Goal: Task Accomplishment & Management: Manage account settings

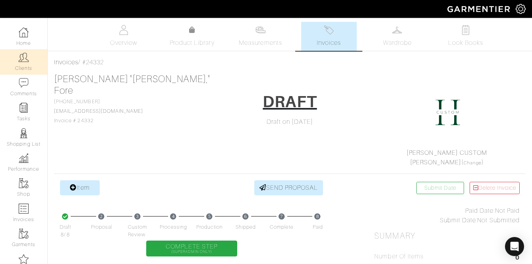
click at [23, 62] on img at bounding box center [24, 57] width 10 height 10
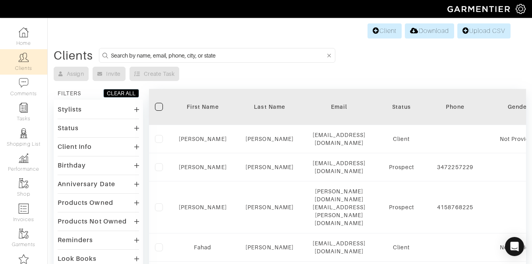
click at [137, 55] on input at bounding box center [218, 55] width 214 height 10
type input "sigmund"
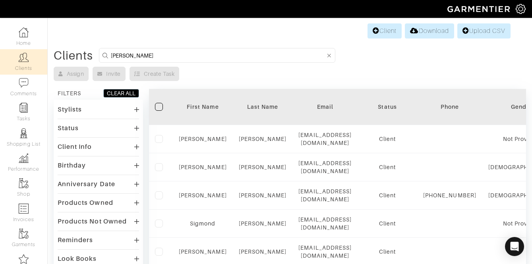
click at [85, 111] on div "Stylists" at bounding box center [98, 110] width 81 height 12
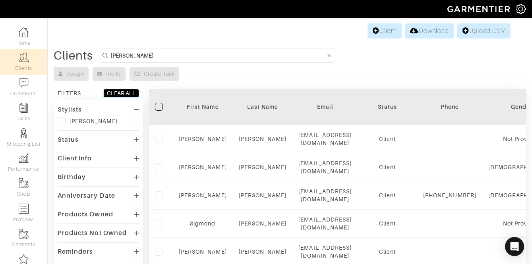
click at [63, 123] on label at bounding box center [62, 121] width 8 height 8
click at [0, 0] on input "checkbox" at bounding box center [0, 0] width 0 height 0
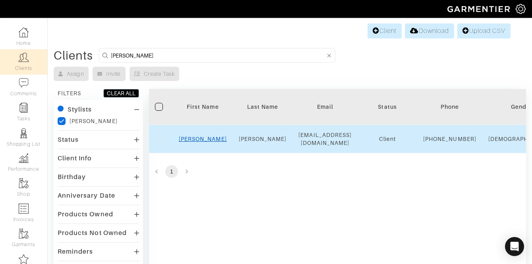
click at [204, 142] on link "Stephen" at bounding box center [203, 139] width 48 height 6
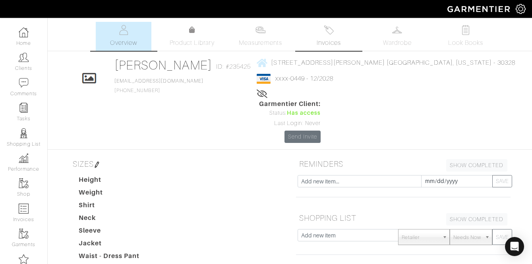
click at [332, 41] on span "Invoices" at bounding box center [328, 43] width 24 height 10
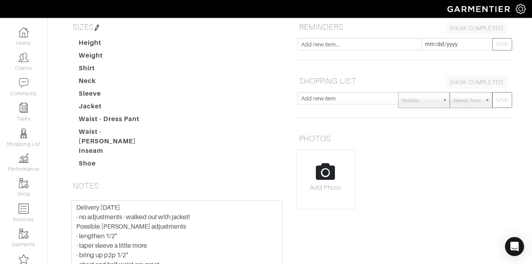
scroll to position [138, 0]
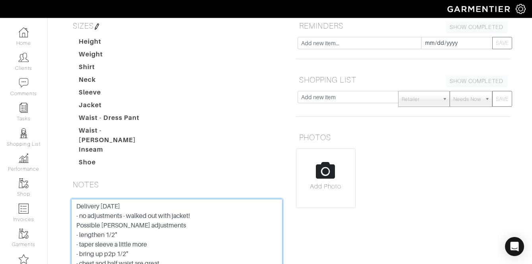
click at [127, 199] on textarea "Delivery 8/22/25 - no adjustments - walked out with jacket! Possible jeff adjus…" at bounding box center [176, 249] width 211 height 101
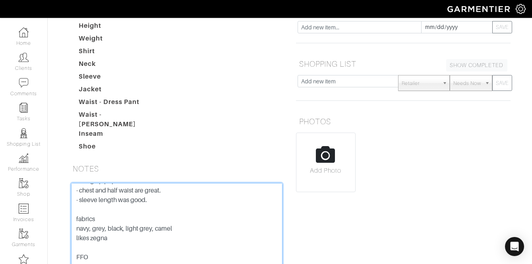
scroll to position [158, 0]
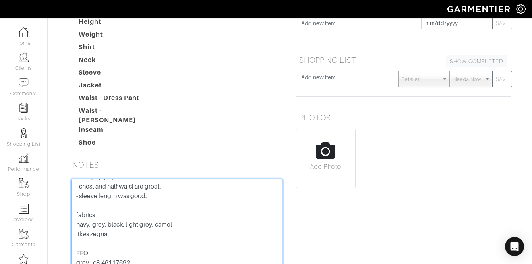
drag, startPoint x: 133, startPoint y: 213, endPoint x: 93, endPoint y: 216, distance: 40.6
click at [93, 216] on textarea "Delivery 8/22/25 - no adjustments - walked out with jacket! Possible jeff adjus…" at bounding box center [176, 229] width 211 height 101
drag, startPoint x: 132, startPoint y: 224, endPoint x: 97, endPoint y: 226, distance: 35.0
click at [97, 226] on textarea "Delivery 8/22/25 - no adjustments - walked out with jacket! Possible jeff adjus…" at bounding box center [176, 229] width 211 height 101
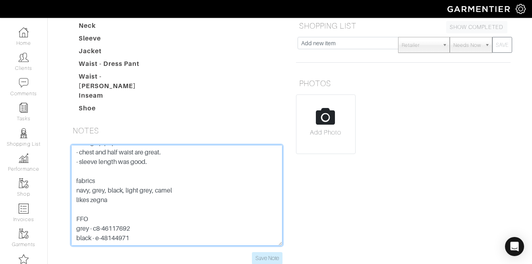
click at [109, 156] on textarea "Delivery 8/22/25 - no adjustments - walked out with jacket! Possible jeff adjus…" at bounding box center [176, 195] width 211 height 101
click at [106, 162] on textarea "Delivery 8/22/25 - no adjustments - walked out with jacket! Possible jeff adjus…" at bounding box center [176, 195] width 211 height 101
click at [95, 167] on textarea "Delivery 8/22/25 - no adjustments - walked out with jacket! Possible jeff adjus…" at bounding box center [176, 195] width 211 height 101
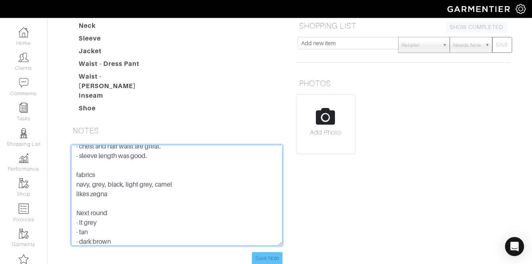
type textarea "Delivery 8/22/25 - no adjustments - walked out with jacket! Possible jeff adjus…"
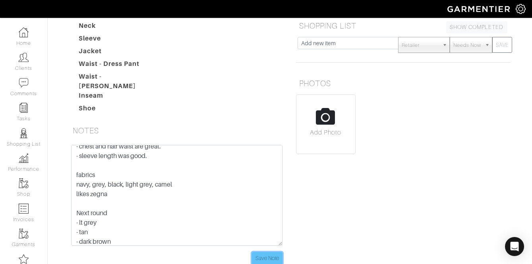
click at [262, 252] on input "Save Note" at bounding box center [267, 258] width 31 height 12
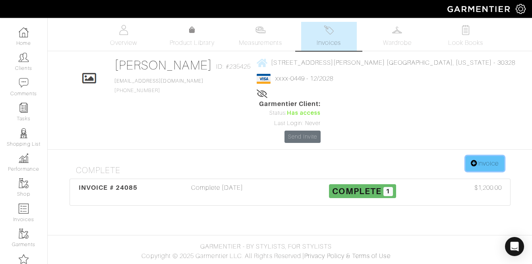
click at [480, 156] on link "Invoice" at bounding box center [484, 163] width 38 height 15
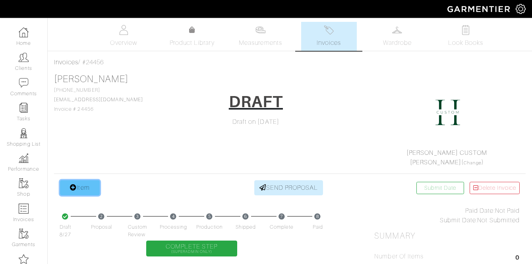
click at [90, 188] on link "Item" at bounding box center [80, 187] width 40 height 15
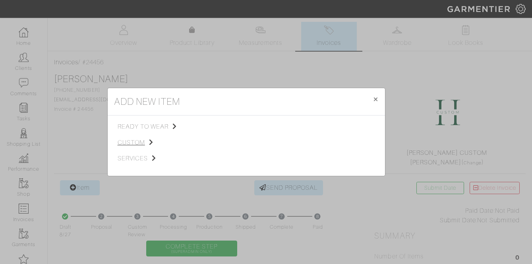
click at [139, 141] on span "custom" at bounding box center [158, 143] width 80 height 10
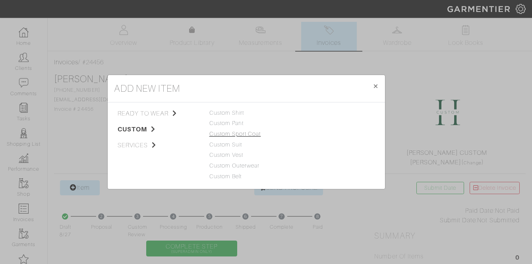
click at [226, 131] on link "Custom Sport Coat" at bounding box center [235, 134] width 52 height 6
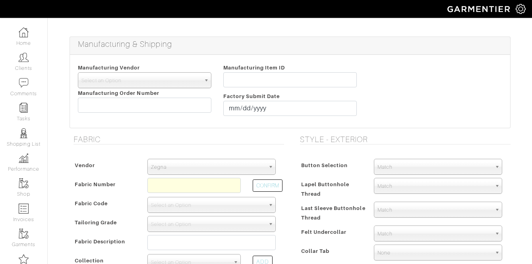
scroll to position [82, 0]
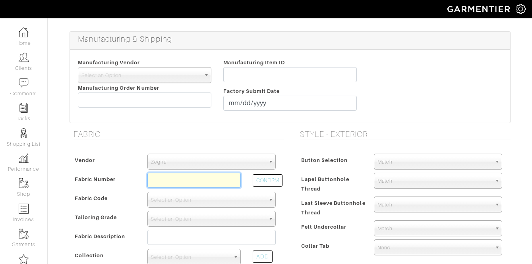
click at [181, 178] on input "text" at bounding box center [193, 180] width 93 height 15
paste input "c8-46117692"
click at [273, 187] on div "CONFIRM" at bounding box center [264, 182] width 35 height 19
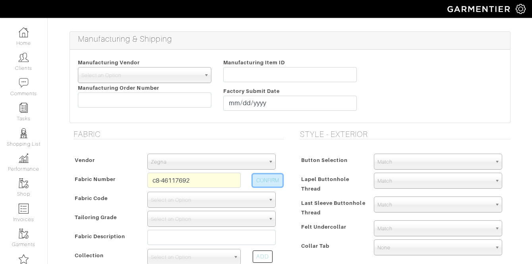
click at [269, 181] on button "CONFIRM" at bounding box center [268, 180] width 30 height 12
type input "C8-46117692"
select select "5713"
type input "Charcoal Solid"
select select
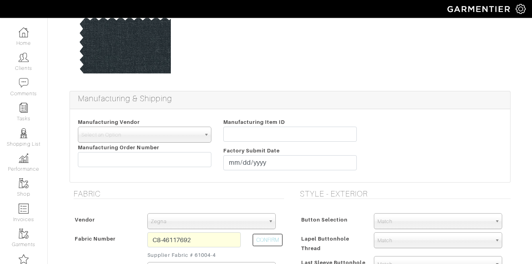
scroll to position [171, 0]
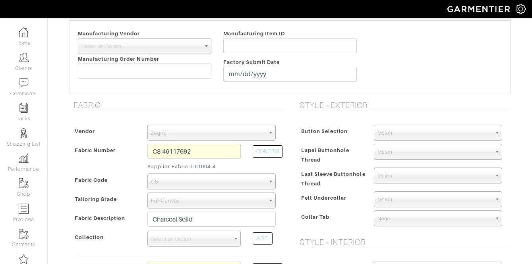
click at [187, 142] on div "Vendor Zegna Scabal Loro Piana Gladson Dormeuil House Collection London Marzoni…" at bounding box center [176, 247] width 214 height 260
click at [185, 138] on span "Zegna" at bounding box center [208, 133] width 114 height 16
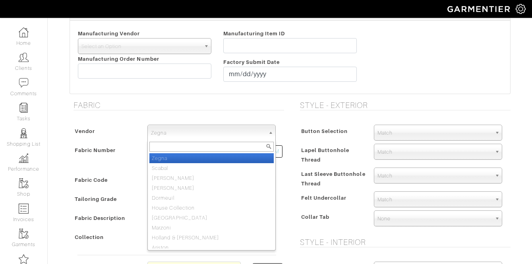
type input "h"
type input "1296.67"
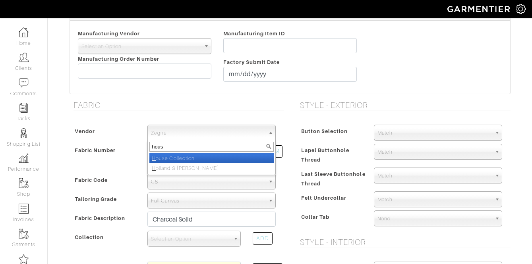
type input "house"
select select "75"
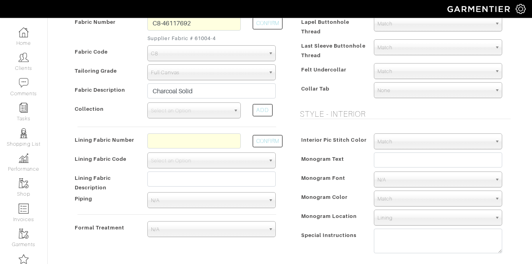
scroll to position [298, 0]
click at [194, 133] on div "Vendor Zegna Scabal Loro Piana Gladson Dormeuil House Collection London Marzoni…" at bounding box center [176, 119] width 214 height 260
click at [189, 143] on input "text" at bounding box center [193, 141] width 93 height 15
type input "L3-48139311"
click at [256, 145] on button "CONFIRM" at bounding box center [268, 142] width 30 height 12
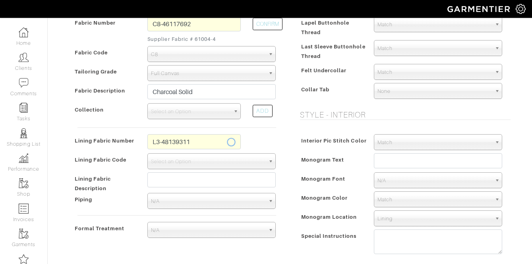
select select "937"
type input "Lavender Mini Square"
type input "1326.67"
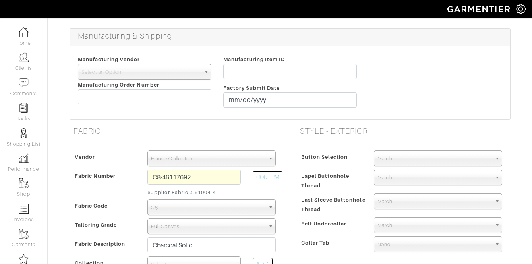
scroll to position [0, 0]
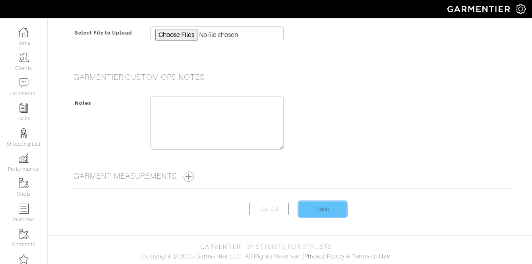
click at [316, 211] on input "Save" at bounding box center [323, 209] width 48 height 15
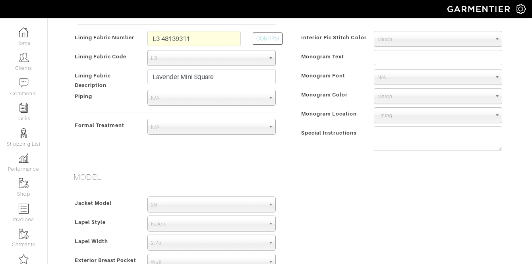
scroll to position [316, 0]
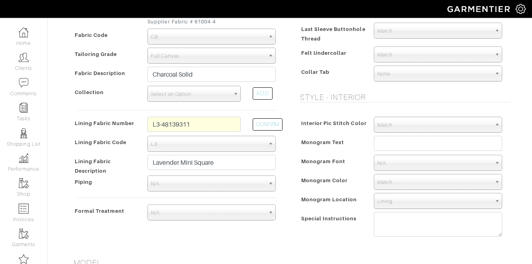
click at [205, 96] on span "Select an Option" at bounding box center [190, 94] width 79 height 16
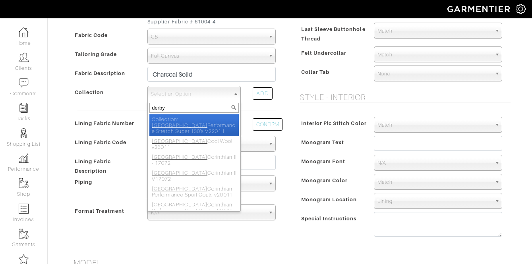
type input "derby"
click at [201, 122] on li "Collection: Derby Performance Stretch Super 130's V22011" at bounding box center [193, 125] width 89 height 22
select select "654"
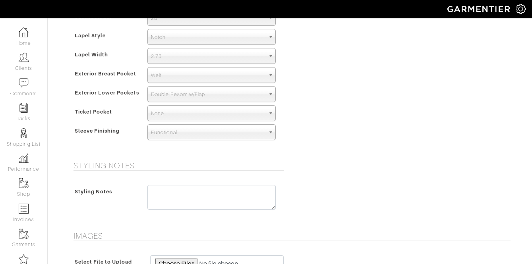
scroll to position [817, 0]
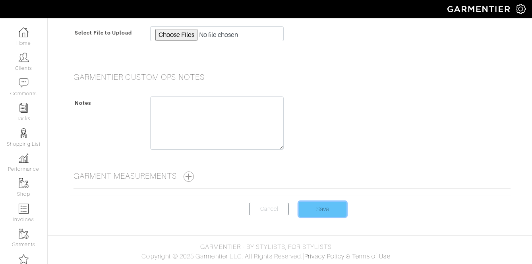
click at [324, 202] on input "Save" at bounding box center [323, 209] width 48 height 15
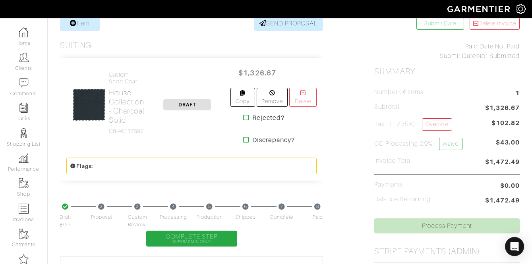
scroll to position [165, 0]
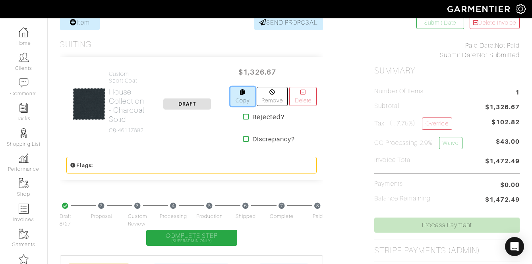
click at [247, 99] on link "Copy" at bounding box center [242, 96] width 25 height 19
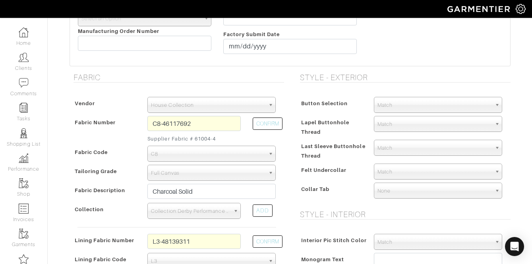
scroll to position [226, 0]
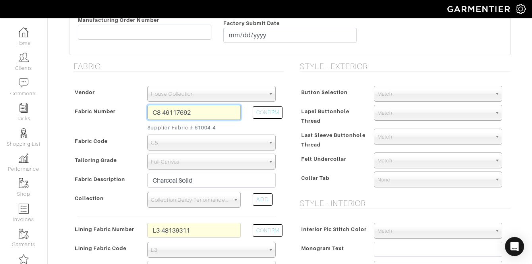
click at [198, 112] on input "C8-46117692" at bounding box center [193, 112] width 93 height 15
paste input "e-48144971"
click at [154, 113] on input "e-48144971" at bounding box center [193, 112] width 93 height 15
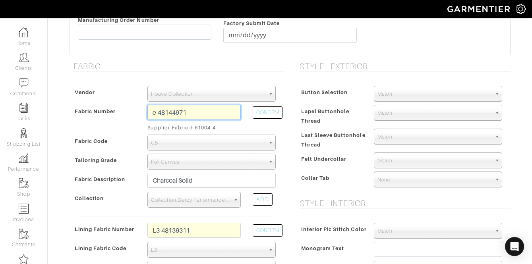
click at [156, 114] on input "e-48144971" at bounding box center [193, 112] width 93 height 15
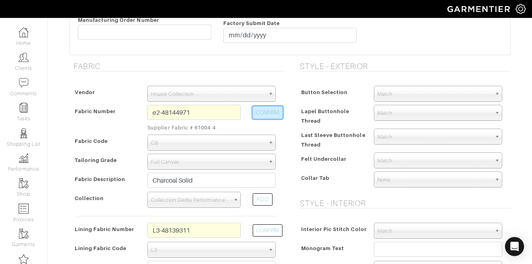
click at [253, 116] on button "CONFIRM" at bounding box center [268, 112] width 30 height 12
type input "E2-48144971"
select select "5733"
type input "Black Hopsack"
select select
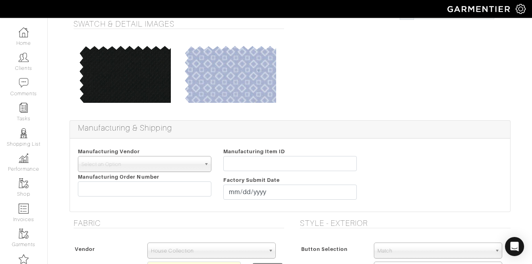
scroll to position [0, 0]
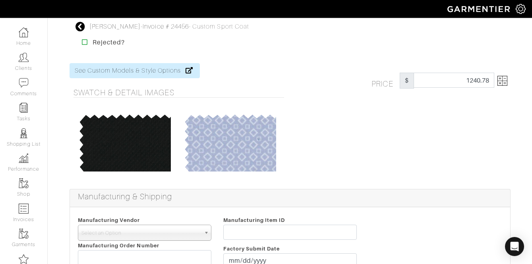
click at [499, 82] on img at bounding box center [502, 81] width 10 height 10
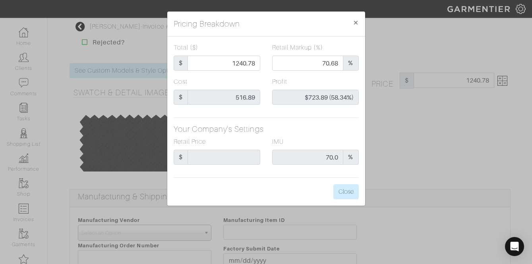
click at [365, 21] on div "Pricing Breakdown × Total ($) $ 1240.78 Retail Markup (%) 70.68 % Cost $ 516.89…" at bounding box center [266, 108] width 199 height 195
click at [357, 21] on span "×" at bounding box center [356, 22] width 6 height 11
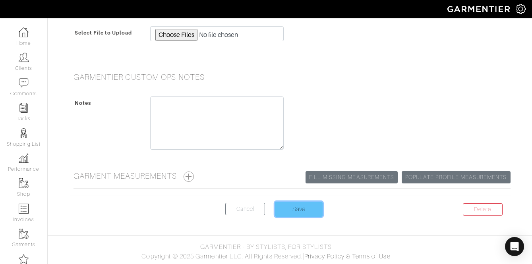
click at [298, 203] on input "Save" at bounding box center [299, 209] width 48 height 15
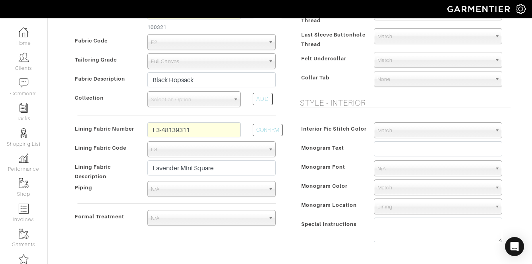
scroll to position [325, 0]
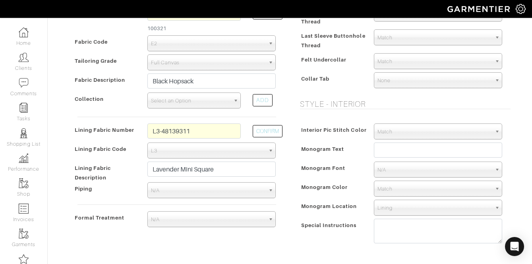
click at [189, 103] on span "Select an Option" at bounding box center [190, 101] width 79 height 16
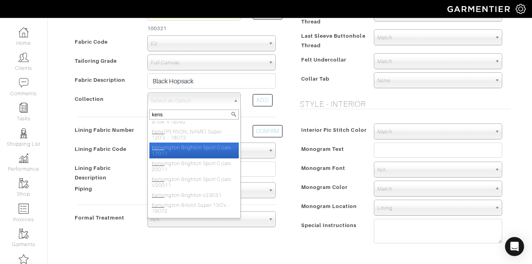
scroll to position [173, 0]
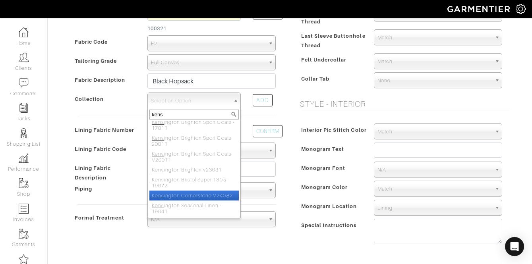
type input "kens"
click at [212, 195] on li "Kens ington Cornerstone V24082" at bounding box center [193, 196] width 89 height 10
select select "940"
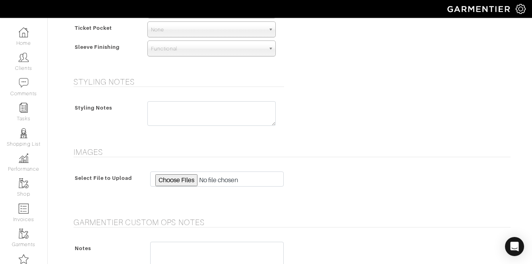
scroll to position [833, 0]
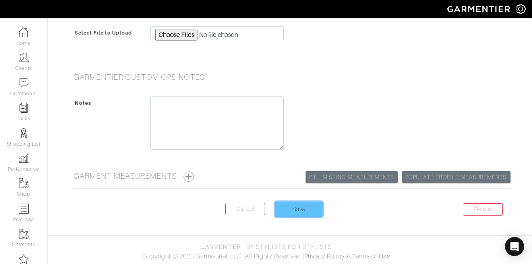
click at [297, 208] on input "Save" at bounding box center [299, 209] width 48 height 15
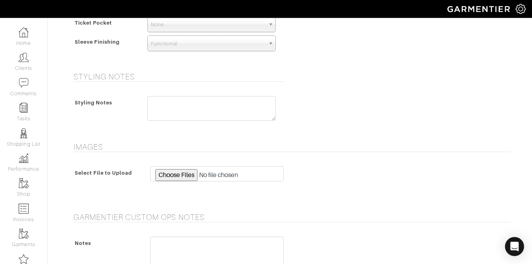
scroll to position [691, 0]
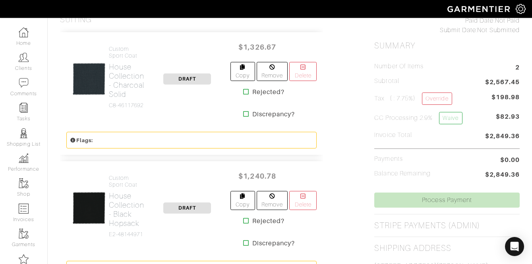
scroll to position [191, 0]
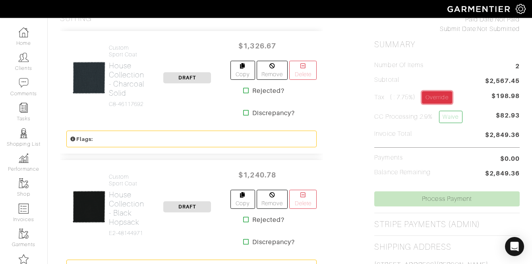
click at [439, 96] on link "Override" at bounding box center [437, 97] width 30 height 12
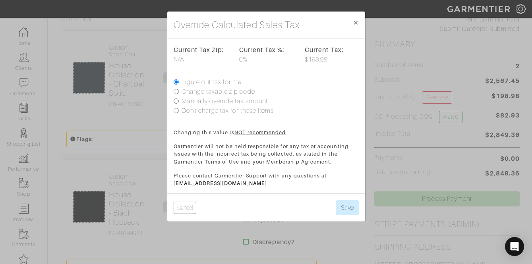
click at [214, 112] on label "Don't charge tax for these items" at bounding box center [227, 111] width 93 height 10
click at [179, 112] on input "Don't charge tax for these items" at bounding box center [176, 110] width 5 height 5
radio input "true"
click at [349, 208] on button "Save" at bounding box center [347, 207] width 23 height 15
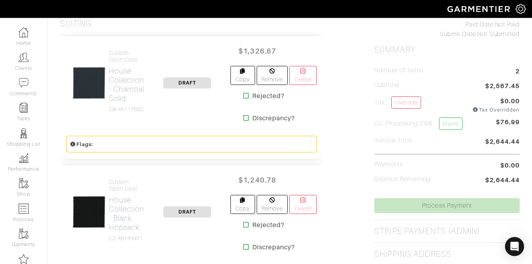
scroll to position [187, 0]
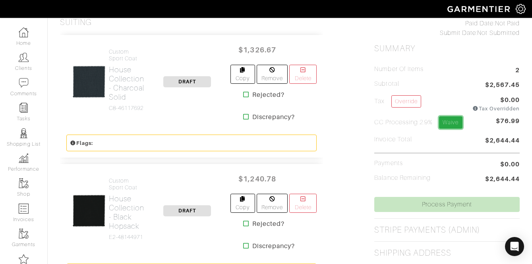
click at [451, 125] on link "Waive" at bounding box center [450, 122] width 23 height 12
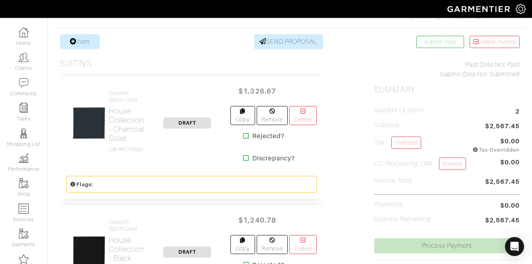
scroll to position [154, 0]
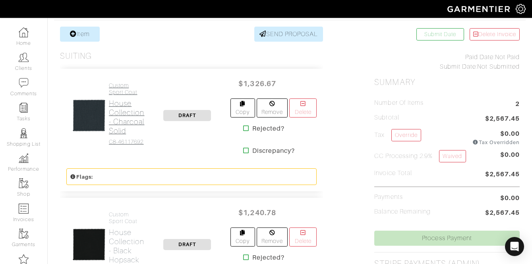
click at [127, 102] on h2 "House Collection - Charcoal Solid" at bounding box center [127, 117] width 36 height 37
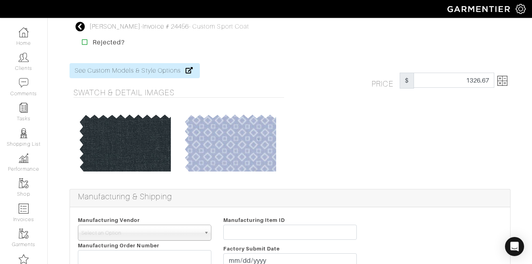
scroll to position [35, 0]
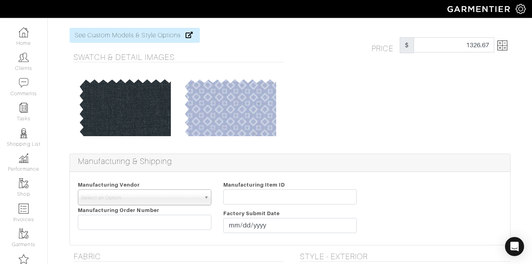
click at [504, 46] on img at bounding box center [502, 46] width 10 height 10
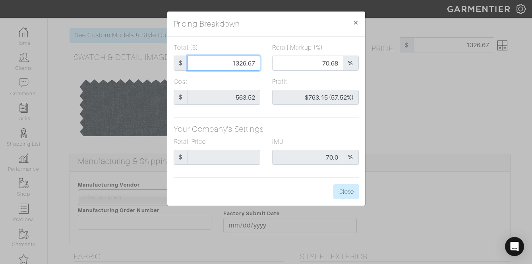
click at [217, 65] on input "1326.67" at bounding box center [223, 63] width 73 height 15
type input "1"
type input "0.00"
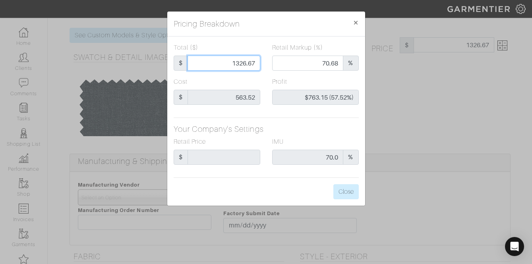
type input "-$562.52 (-56252.00%)"
type input "13"
type input "-$550.52 (-4234.77%)"
type input "132"
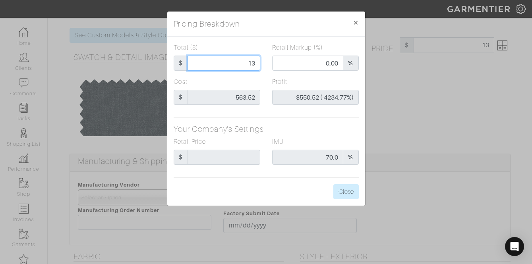
type input "132"
type input "-$431.52 (-326.91%)"
type input "1325"
type input "70.64"
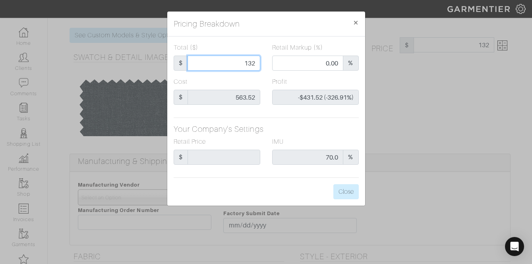
type input "$761.48 (57.47%)"
type input "1325"
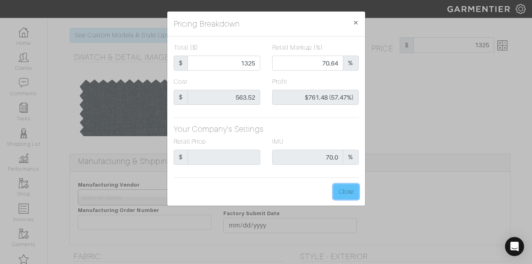
type input "1325.00"
click at [349, 196] on button "Close" at bounding box center [345, 191] width 25 height 15
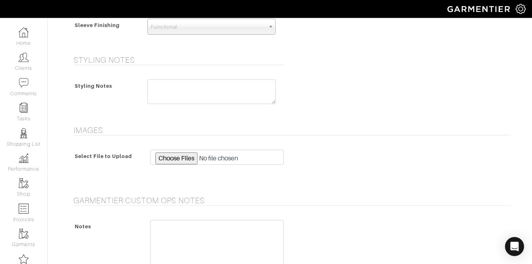
scroll to position [833, 0]
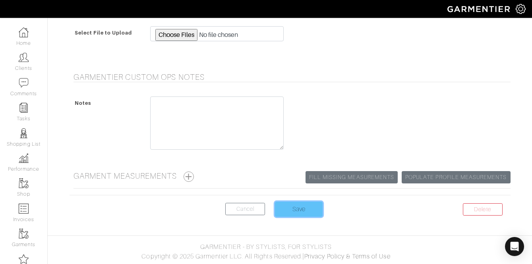
click at [301, 204] on input "Save" at bounding box center [299, 209] width 48 height 15
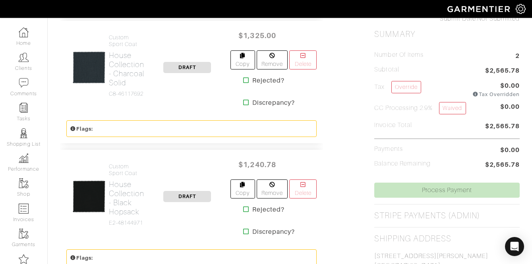
scroll to position [203, 0]
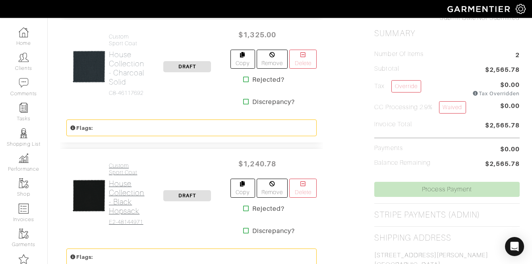
click at [130, 180] on h2 "House Collection - Black Hopsack" at bounding box center [127, 197] width 36 height 37
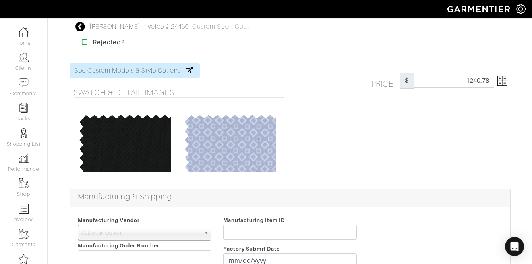
click at [506, 83] on img at bounding box center [502, 81] width 10 height 10
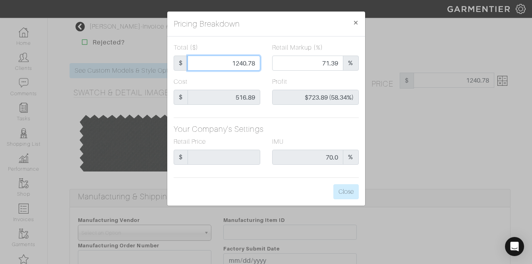
click at [227, 66] on input "1240.78" at bounding box center [223, 63] width 73 height 15
type input "1"
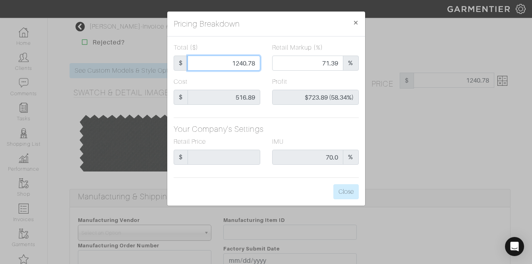
type input "0.00"
type input "-$515.89 (-51589.00%)"
type input "12"
type input "-$504.89 (-4207.42%)"
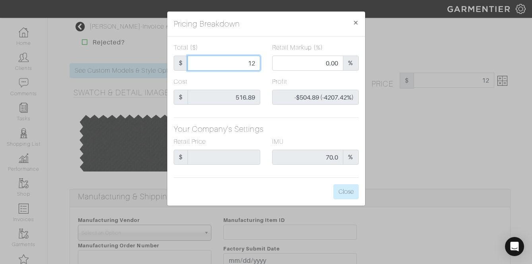
type input "125"
type input "-$391.89 (-313.51%)"
type input "1250"
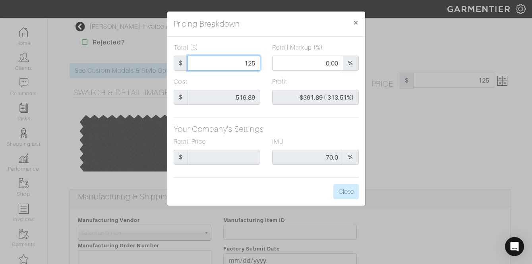
type input "71.60"
type input "$733.11 (58.65%)"
type input "1250"
type input "1250.00"
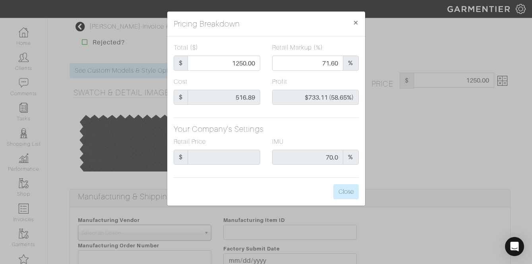
click at [351, 183] on div "Total ($) $ 1250.00 Retail Markup (%) 71.60 % Cost $ 516.89 Profit $733.11 (58.…" at bounding box center [266, 121] width 198 height 169
click at [347, 191] on button "Close" at bounding box center [345, 191] width 25 height 15
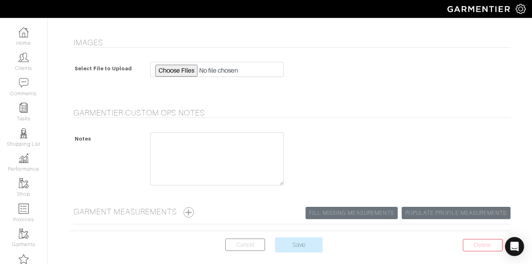
scroll to position [798, 0]
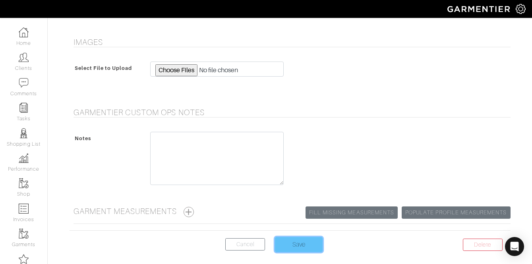
click at [311, 243] on input "Save" at bounding box center [299, 244] width 48 height 15
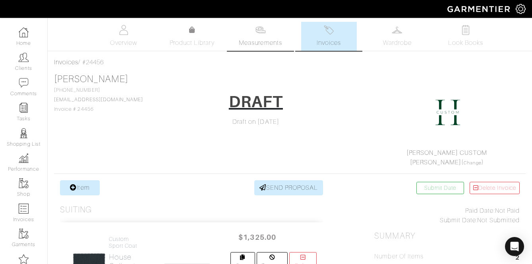
click at [260, 33] on img at bounding box center [260, 30] width 10 height 10
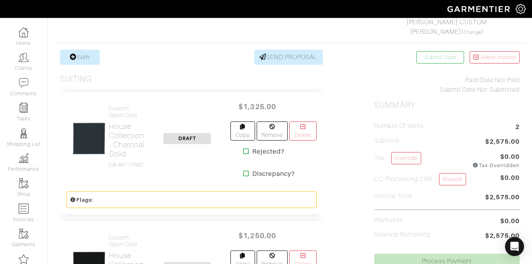
scroll to position [131, 0]
drag, startPoint x: 148, startPoint y: 178, endPoint x: 139, endPoint y: 173, distance: 10.8
click at [139, 171] on div "Custom Sport Coat House Collection - Charcoal Solid C8-46117692" at bounding box center [108, 138] width 84 height 66
click at [124, 131] on h2 "House Collection - Charcoal Solid" at bounding box center [127, 140] width 36 height 37
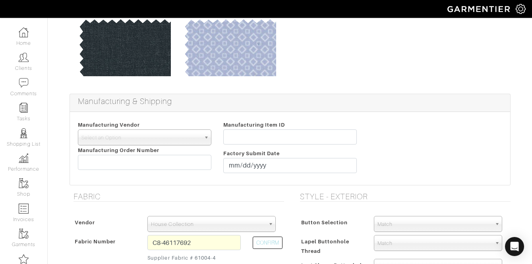
scroll to position [103, 0]
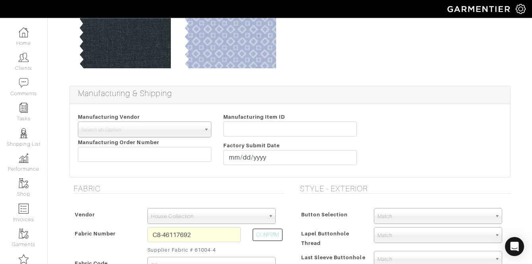
click at [178, 231] on input "C8-46117692" at bounding box center [193, 234] width 93 height 15
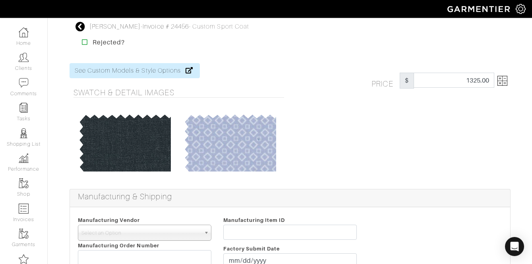
scroll to position [12, 0]
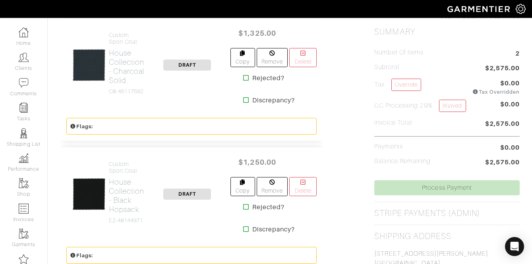
scroll to position [204, 0]
click at [123, 64] on h2 "House Collection - Charcoal Solid" at bounding box center [127, 66] width 36 height 37
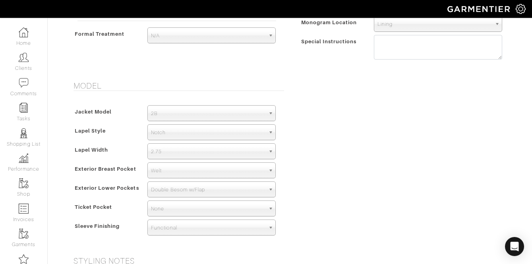
scroll to position [530, 0]
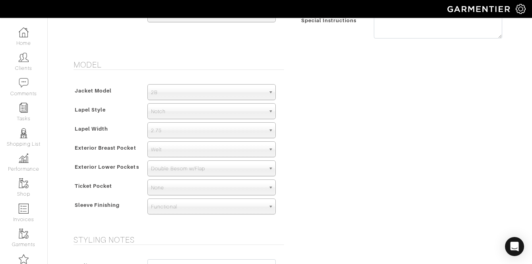
click at [234, 134] on span "2.75" at bounding box center [208, 131] width 114 height 16
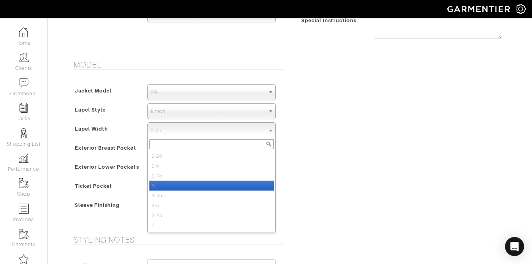
click at [189, 186] on li "3" at bounding box center [211, 186] width 124 height 10
select select "3"
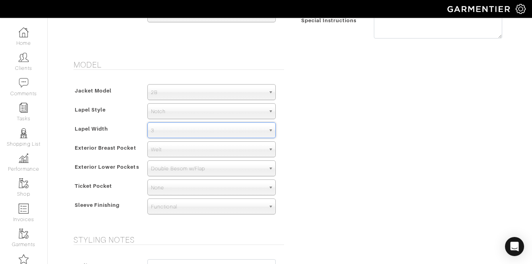
click at [313, 165] on div "Model Jacket Model 2B 1B 3-Roll-2B DB 6x2 DB 4x2 3-Roll-2B Hunting Jacket 2B La…" at bounding box center [290, 143] width 453 height 166
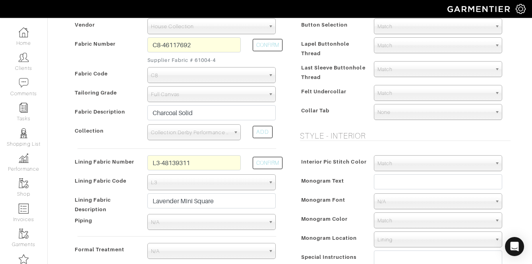
scroll to position [293, 0]
drag, startPoint x: 209, startPoint y: 160, endPoint x: 156, endPoint y: 160, distance: 53.2
click at [156, 160] on input "L3-48139311" at bounding box center [193, 162] width 93 height 15
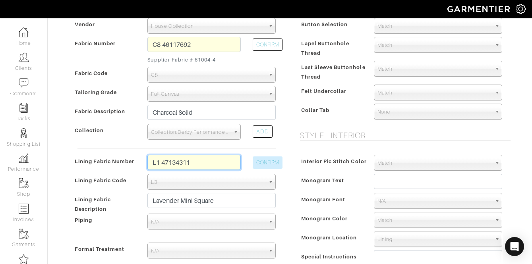
type input "L1-47134311"
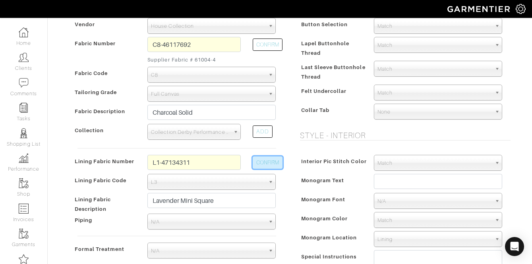
click at [275, 160] on button "CONFIRM" at bounding box center [268, 162] width 30 height 12
select select "6293"
type input "Black Solid"
type input "1324.93"
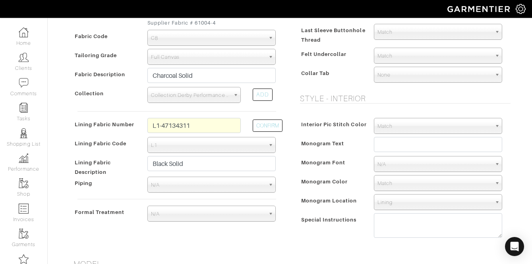
scroll to position [318, 0]
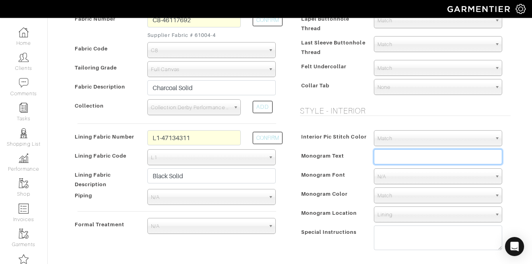
click at [393, 159] on input "text" at bounding box center [438, 156] width 128 height 15
type input "[PERSON_NAME]"
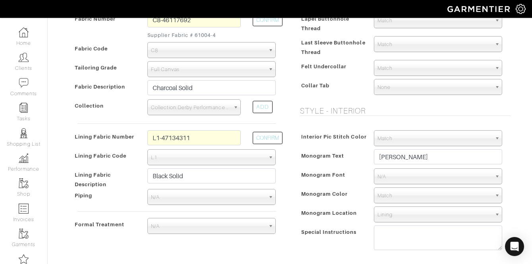
click at [406, 178] on span "N/A" at bounding box center [434, 177] width 114 height 16
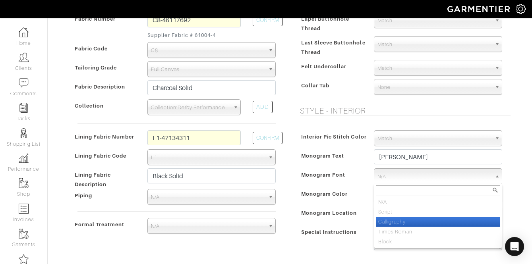
click at [399, 225] on li "Calligraphy" at bounding box center [438, 222] width 124 height 10
select select "Calligraphy"
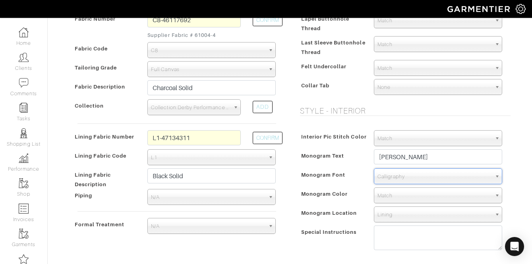
click at [389, 197] on span "Match" at bounding box center [434, 196] width 114 height 16
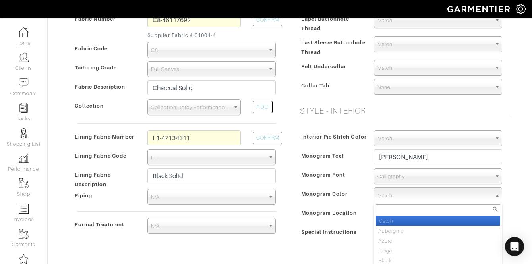
click at [389, 197] on span "Match" at bounding box center [434, 196] width 114 height 16
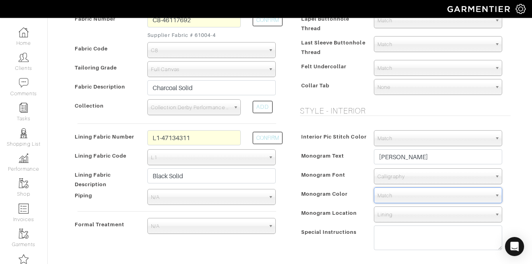
scroll to position [336, 0]
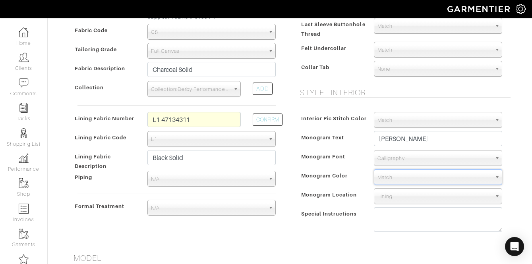
click at [394, 179] on span "Match" at bounding box center [434, 178] width 114 height 16
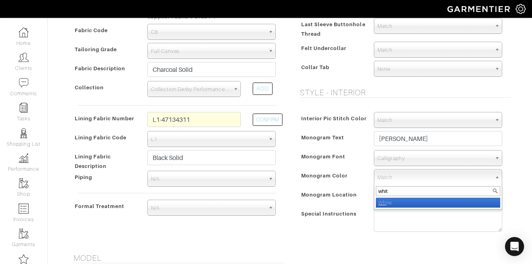
type input "white"
select select "1"
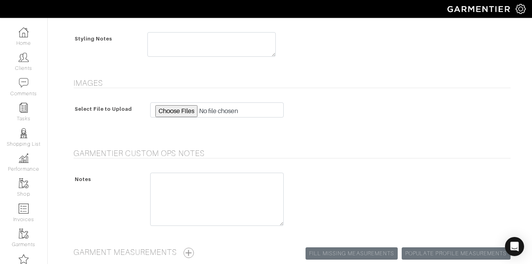
scroll to position [833, 0]
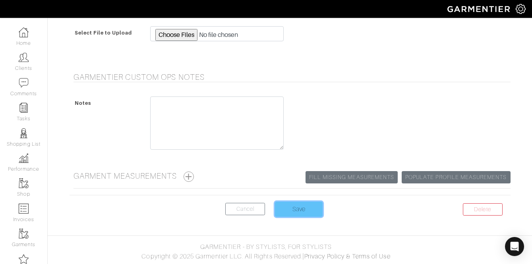
click at [302, 209] on input "Save" at bounding box center [299, 209] width 48 height 15
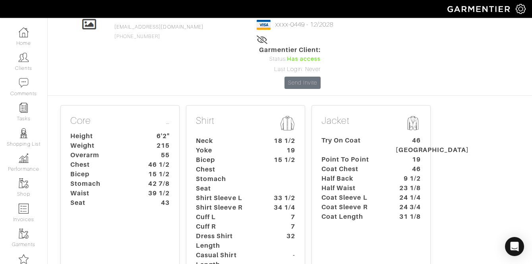
scroll to position [41, 0]
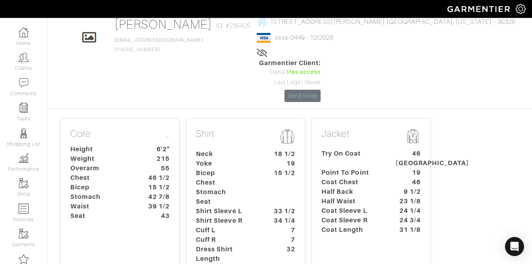
click at [355, 149] on dt "Try On Coat" at bounding box center [352, 158] width 74 height 19
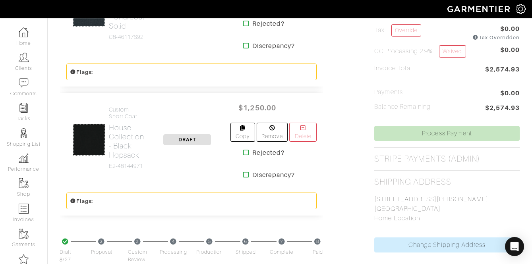
scroll to position [316, 0]
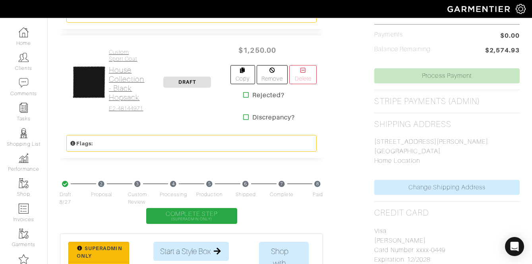
click at [121, 81] on h2 "House Collection - Black Hopsack" at bounding box center [127, 84] width 36 height 37
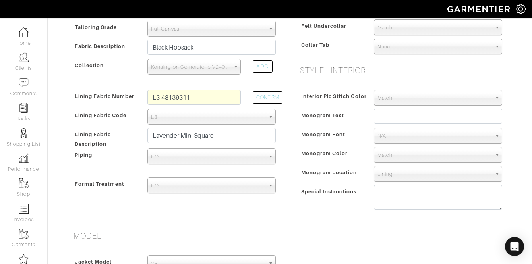
scroll to position [364, 0]
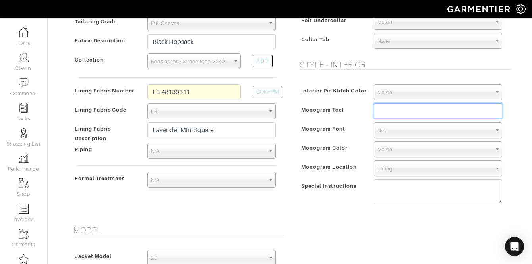
click at [386, 116] on input "text" at bounding box center [438, 110] width 128 height 15
type input "[PERSON_NAME]"
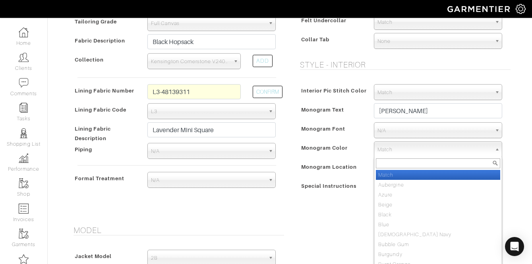
click at [399, 149] on span "Match" at bounding box center [434, 150] width 114 height 16
type input "red"
select select "32"
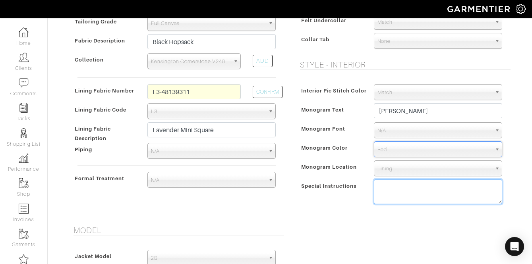
click at [397, 185] on textarea at bounding box center [438, 191] width 128 height 25
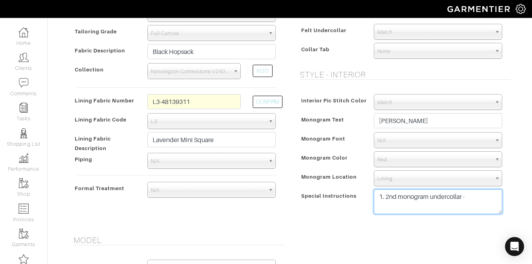
scroll to position [354, 0]
type textarea "1. 2nd monogram undercollar -"
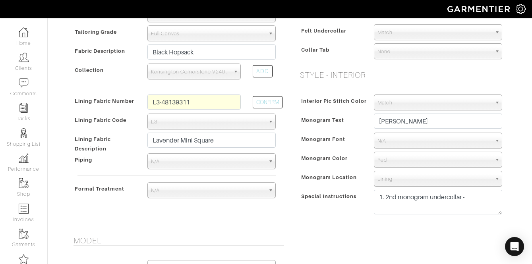
click at [384, 147] on span "N/A" at bounding box center [434, 141] width 114 height 16
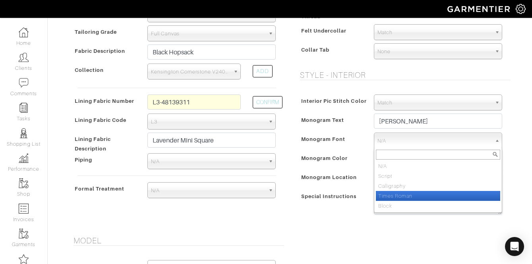
click at [395, 195] on li "Times Roman" at bounding box center [438, 196] width 124 height 10
select select "Times Roman"
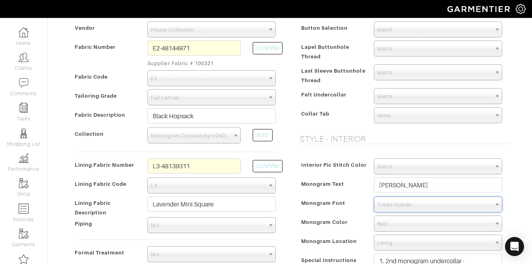
scroll to position [291, 0]
click at [180, 164] on input "L3-48139311" at bounding box center [193, 165] width 93 height 15
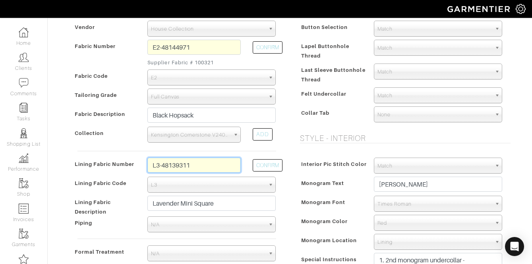
click at [180, 164] on input "L3-48139311" at bounding box center [193, 165] width 93 height 15
type input "l1-47134311"
click at [259, 164] on button "CONFIRM" at bounding box center [268, 165] width 30 height 12
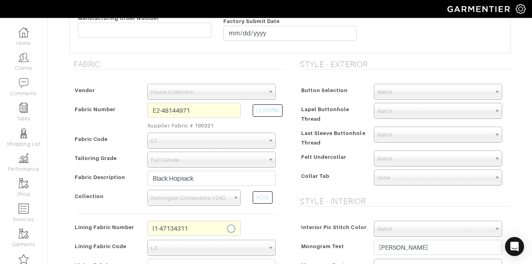
scroll to position [228, 0]
select select "6293"
type input "Black Solid"
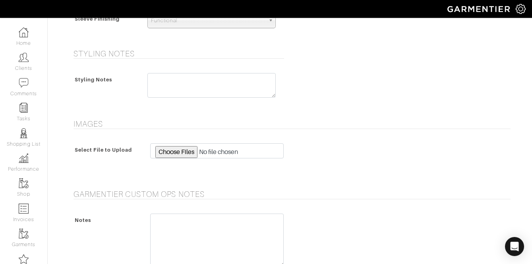
scroll to position [593, 0]
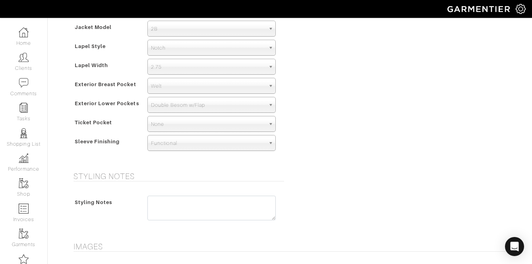
click at [185, 66] on span "2.75" at bounding box center [208, 67] width 114 height 16
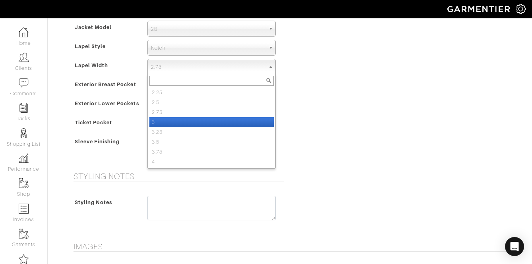
click at [179, 123] on li "3" at bounding box center [211, 122] width 124 height 10
select select "3"
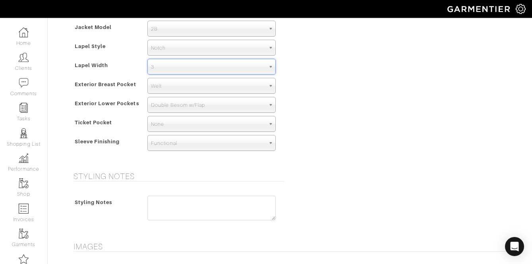
scroll to position [833, 0]
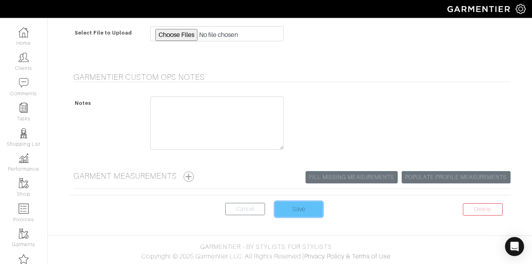
click at [303, 215] on input "Save" at bounding box center [299, 209] width 48 height 15
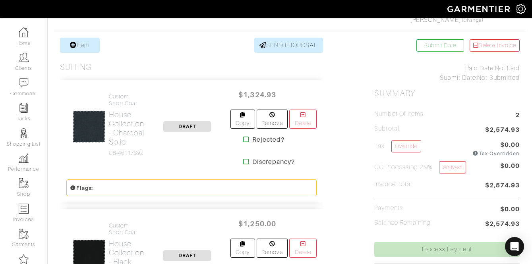
scroll to position [144, 0]
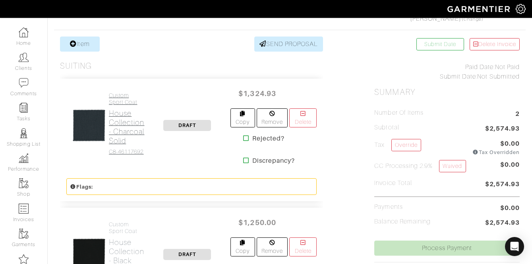
click at [121, 119] on h2 "House Collection - Charcoal Solid" at bounding box center [127, 127] width 36 height 37
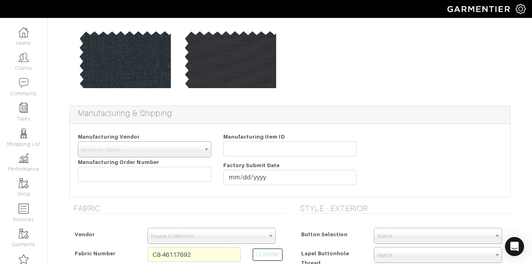
scroll to position [6, 0]
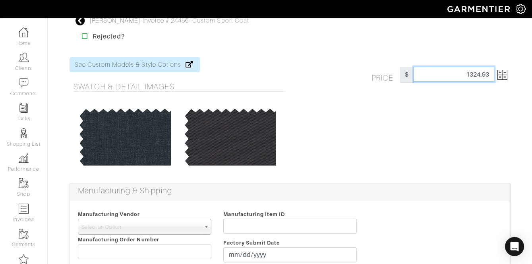
click at [472, 79] on input "1324.93" at bounding box center [453, 74] width 81 height 15
type input "1325"
click at [503, 75] on img at bounding box center [502, 75] width 10 height 10
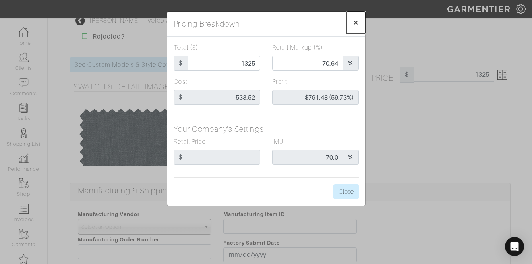
click at [351, 33] on button "×" at bounding box center [355, 23] width 19 height 22
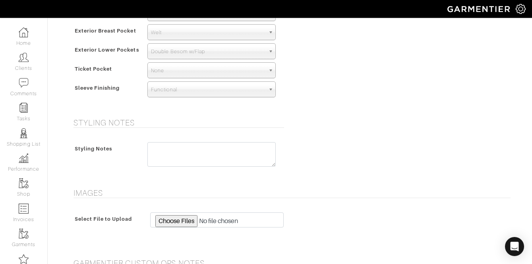
scroll to position [833, 0]
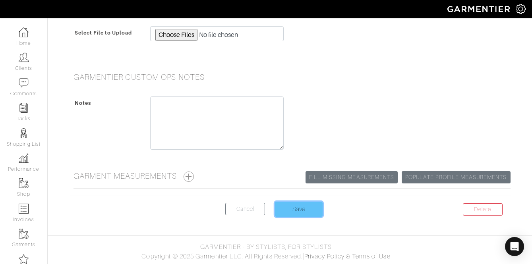
click at [297, 212] on input "Save" at bounding box center [299, 209] width 48 height 15
